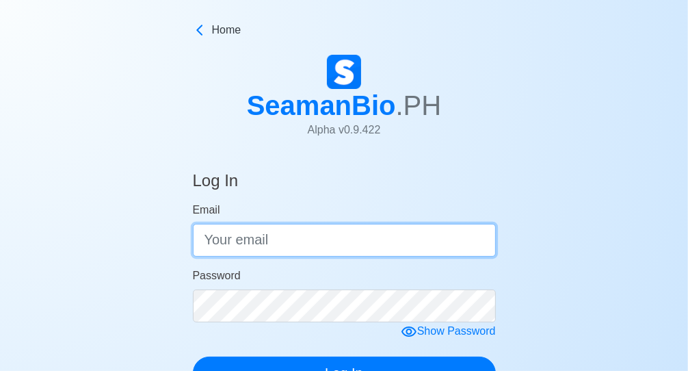
click at [261, 234] on input "Email" at bounding box center [344, 240] width 303 height 33
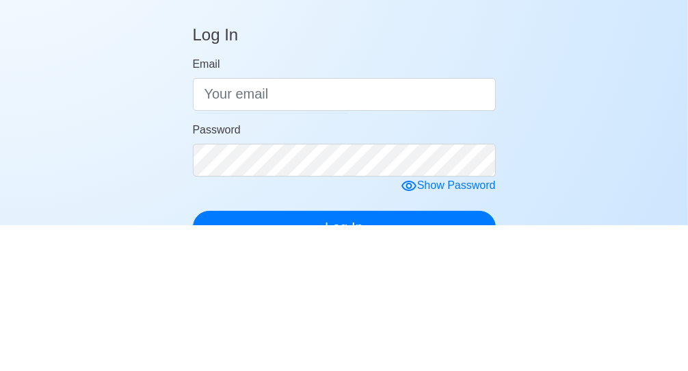
click at [346, 335] on form "Email Password Show Password Log In" at bounding box center [344, 295] width 303 height 187
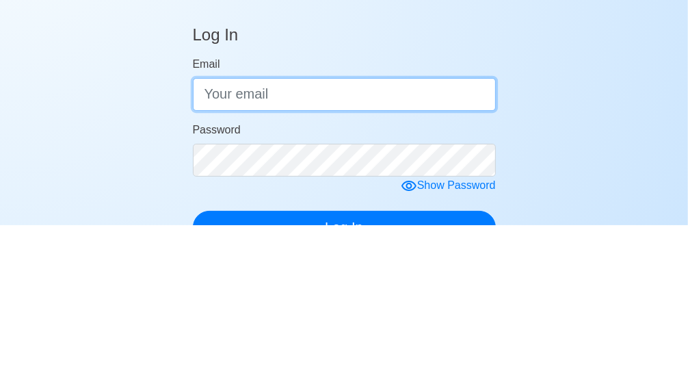
type input "[EMAIL_ADDRESS][DOMAIN_NAME]"
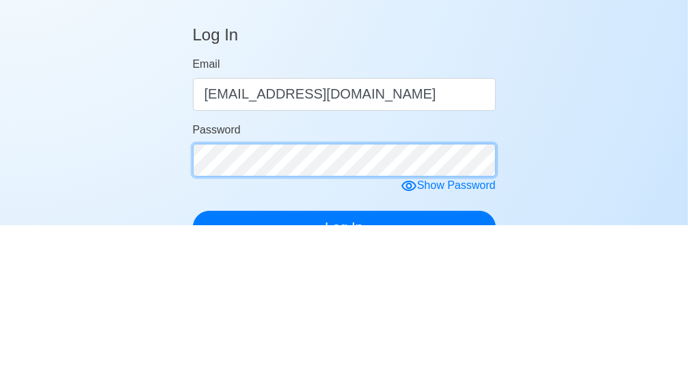
click button "Log In" at bounding box center [344, 372] width 303 height 33
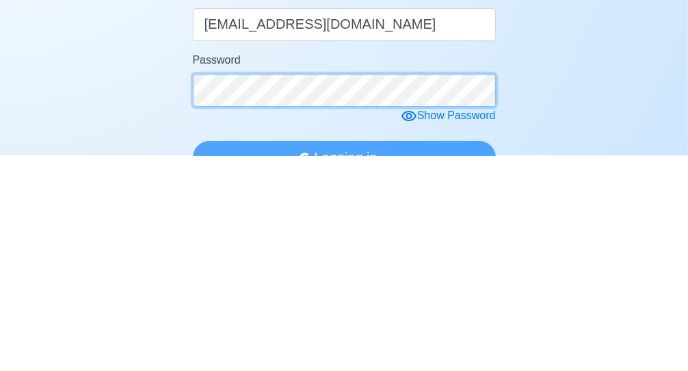
scroll to position [12, 0]
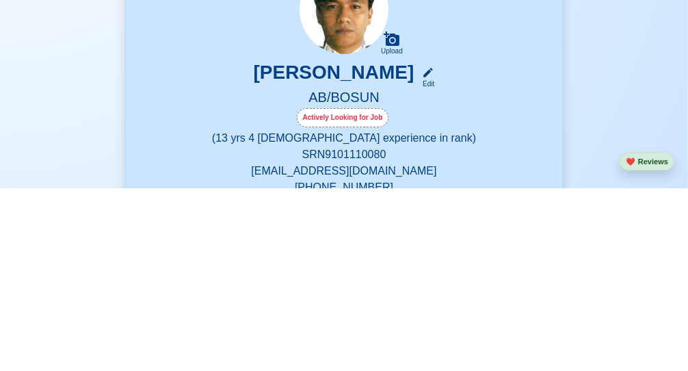
click at [361, 213] on img at bounding box center [344, 192] width 89 height 89
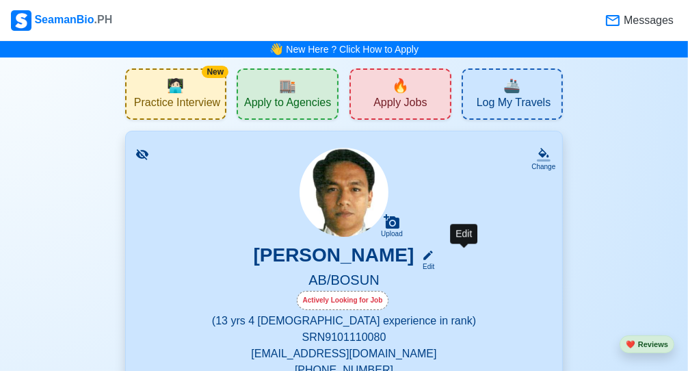
click at [434, 259] on icon at bounding box center [428, 255] width 12 height 12
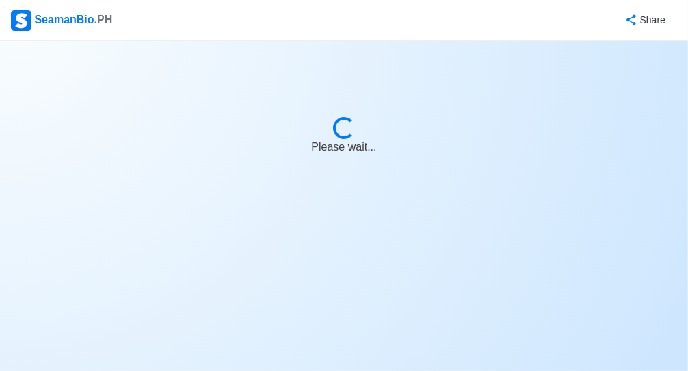
select select "Actively Looking for Job"
select select "Visible for Hiring"
select select "Married"
select select "[DEMOGRAPHIC_DATA]"
select select "PH"
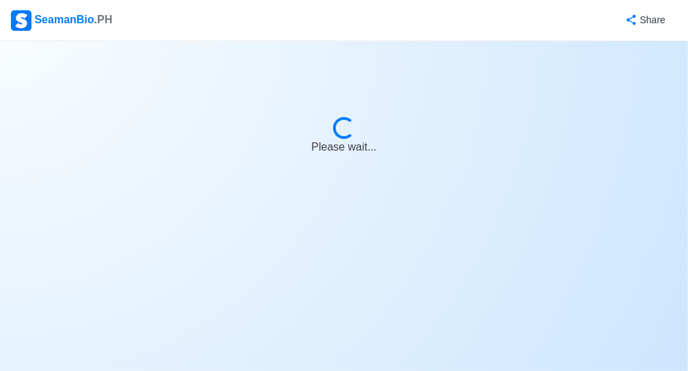
select select "13"
select select "4"
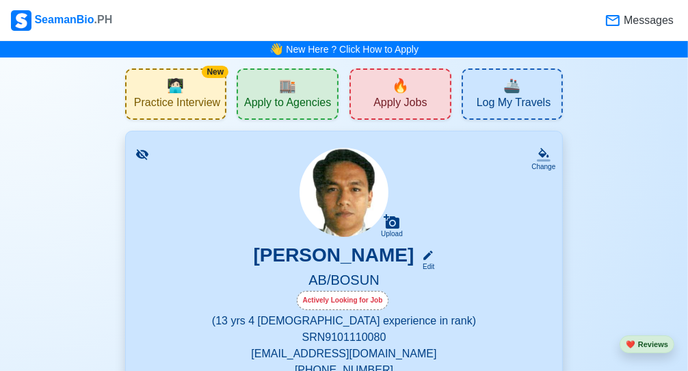
click at [329, 196] on img at bounding box center [344, 192] width 89 height 89
click at [445, 83] on div "🔥 Apply Jobs" at bounding box center [401, 93] width 102 height 51
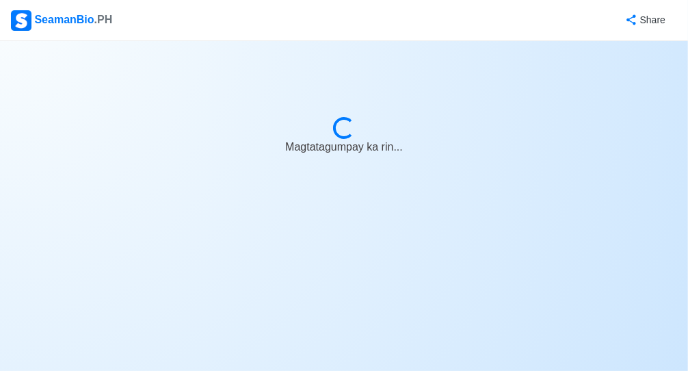
select select "Bosun"
